Goal: Navigation & Orientation: Find specific page/section

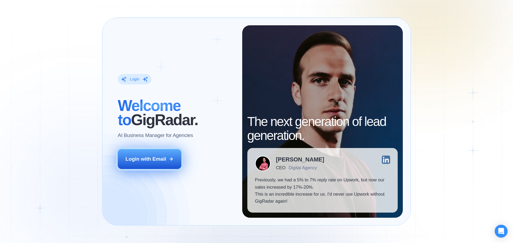
click at [145, 154] on button "Login with Email" at bounding box center [150, 159] width 64 height 20
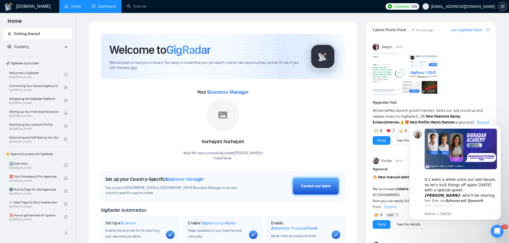
click at [115, 5] on link "Dashboard" at bounding box center [104, 6] width 25 height 5
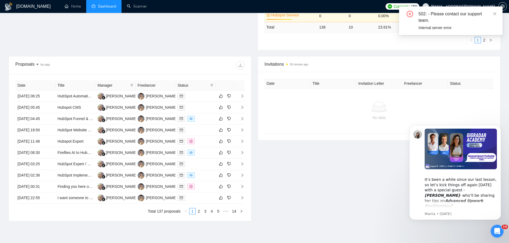
scroll to position [189, 0]
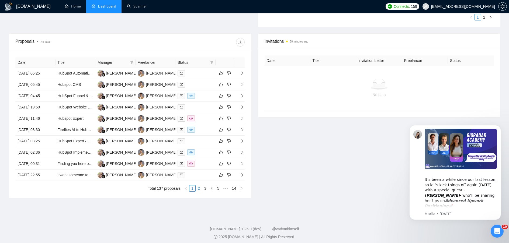
click at [198, 188] on link "2" at bounding box center [199, 189] width 6 height 6
click at [194, 188] on link "1" at bounding box center [192, 189] width 6 height 6
